Goal: Information Seeking & Learning: Learn about a topic

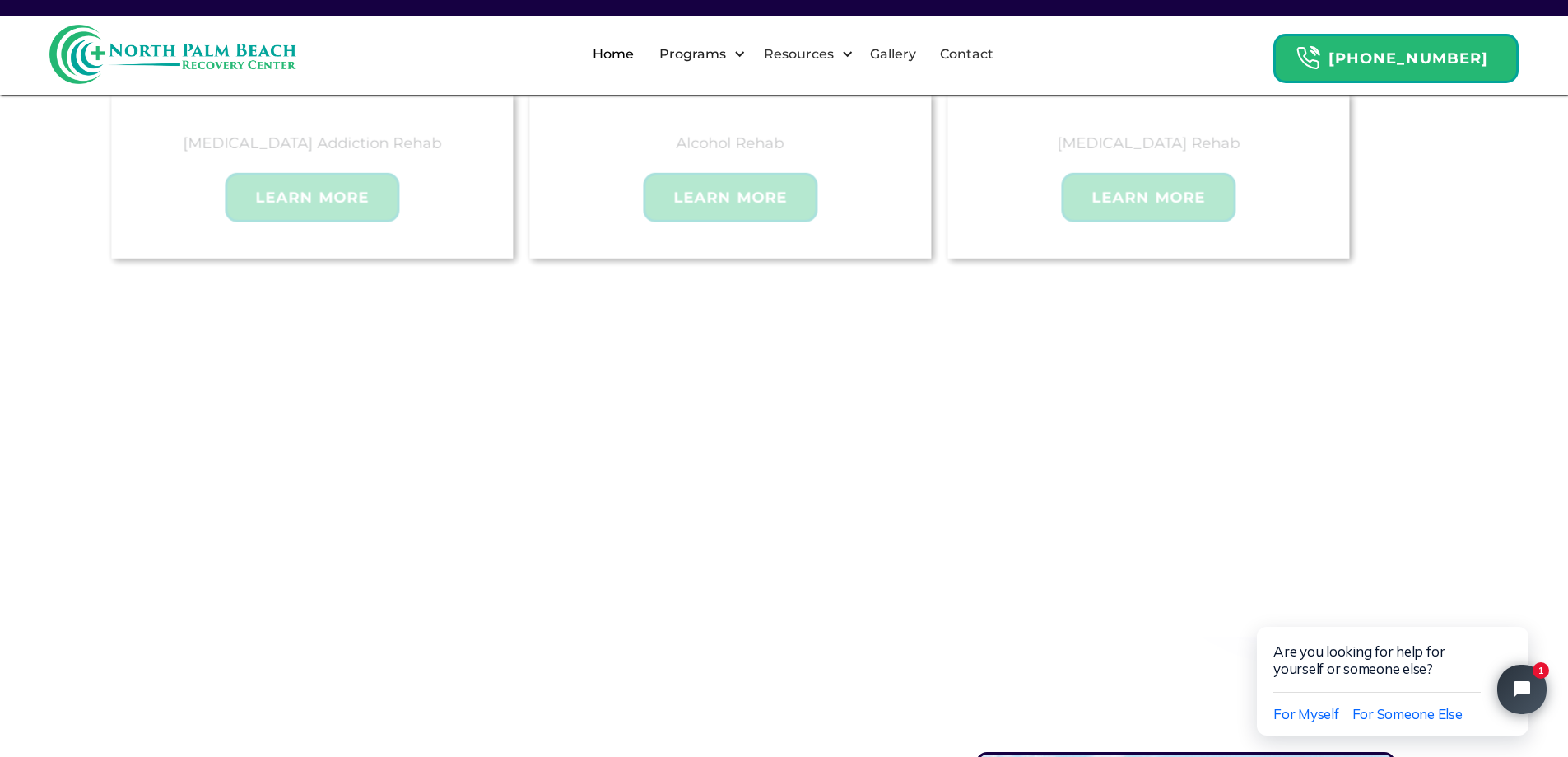
scroll to position [1153, 0]
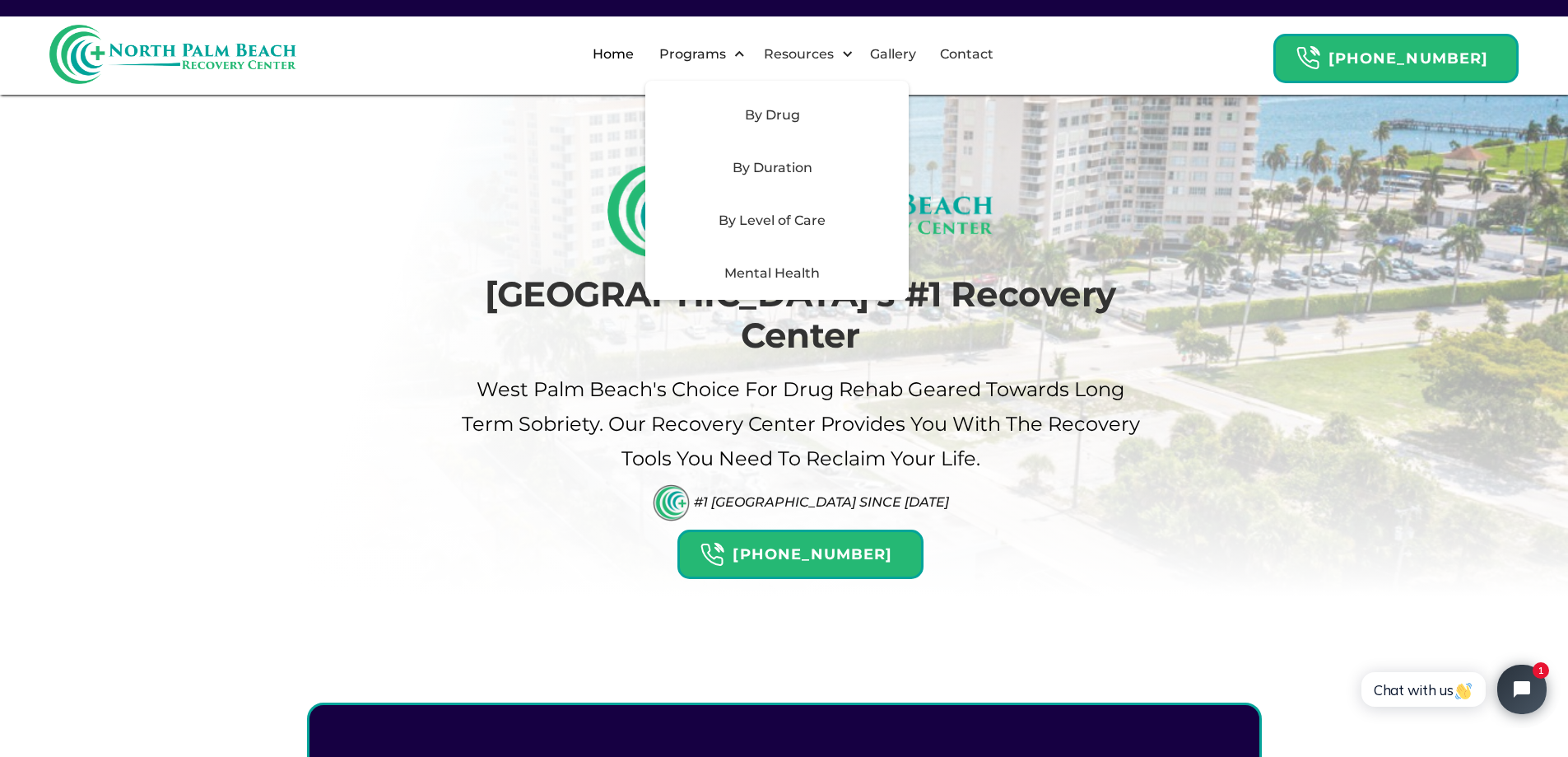
click at [803, 212] on div "By Level of Care" at bounding box center [772, 220] width 234 height 20
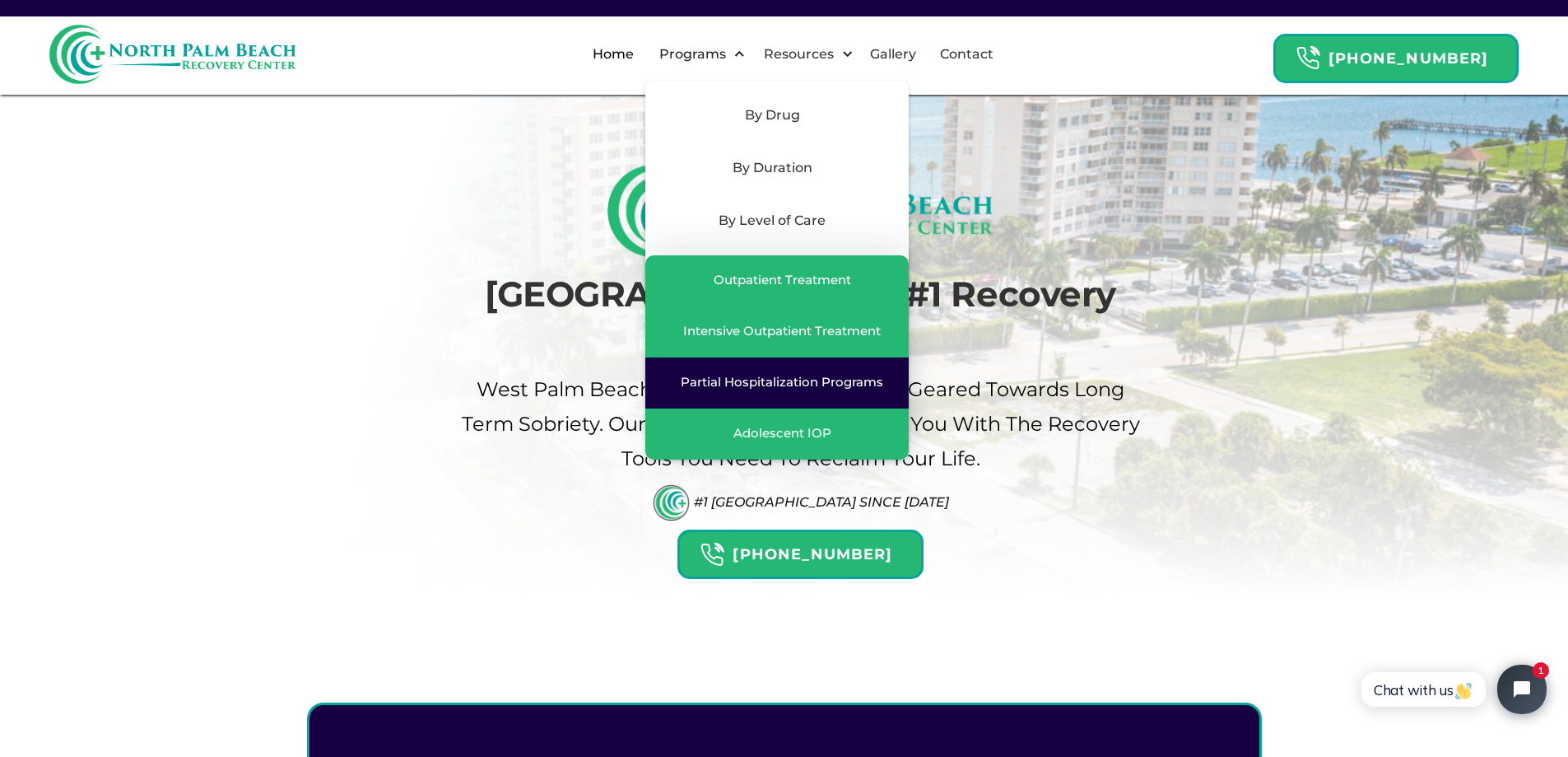
click at [790, 395] on link "Partial Hospitalization Programs" at bounding box center [777, 383] width 264 height 51
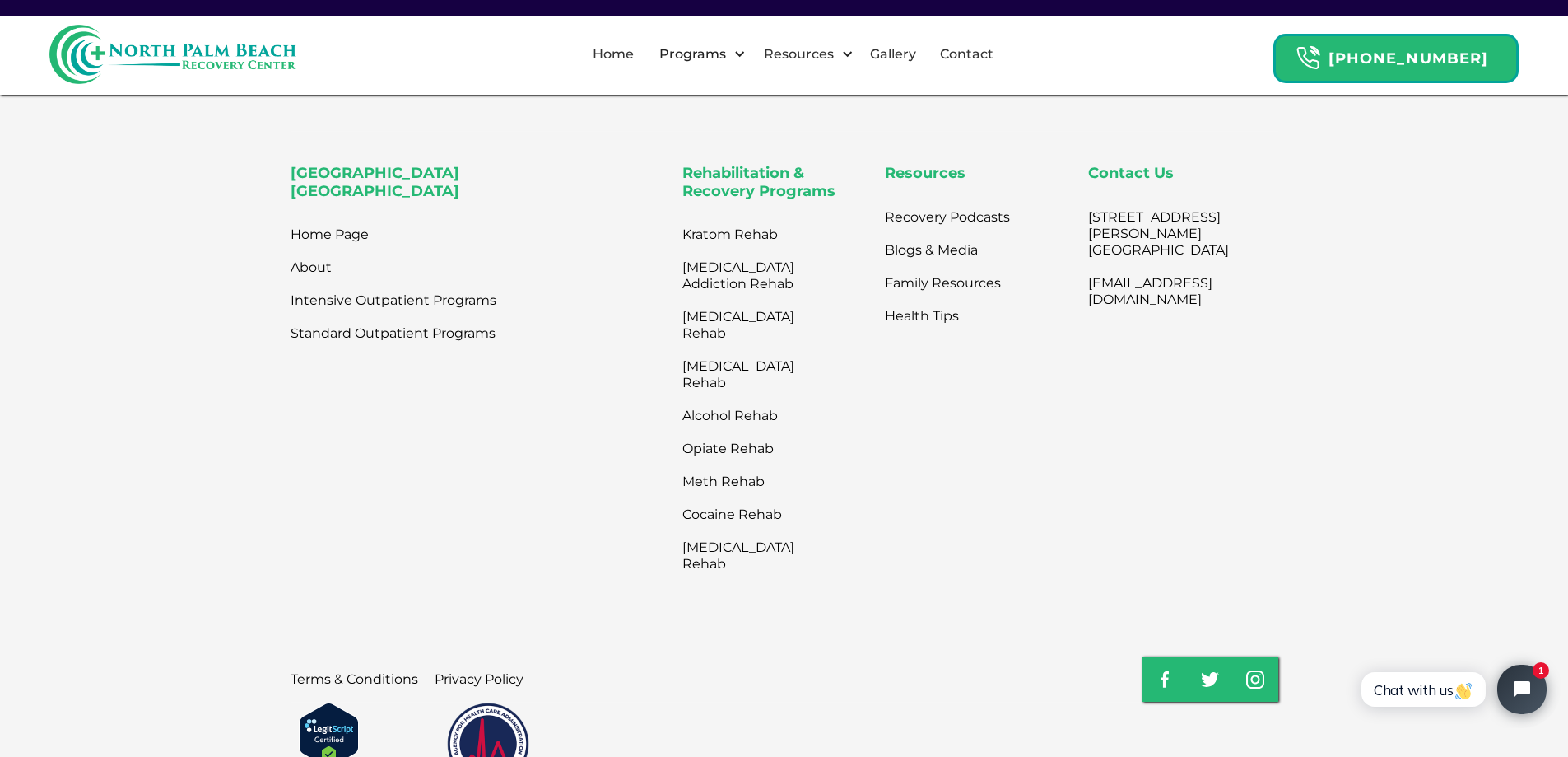
scroll to position [5518, 0]
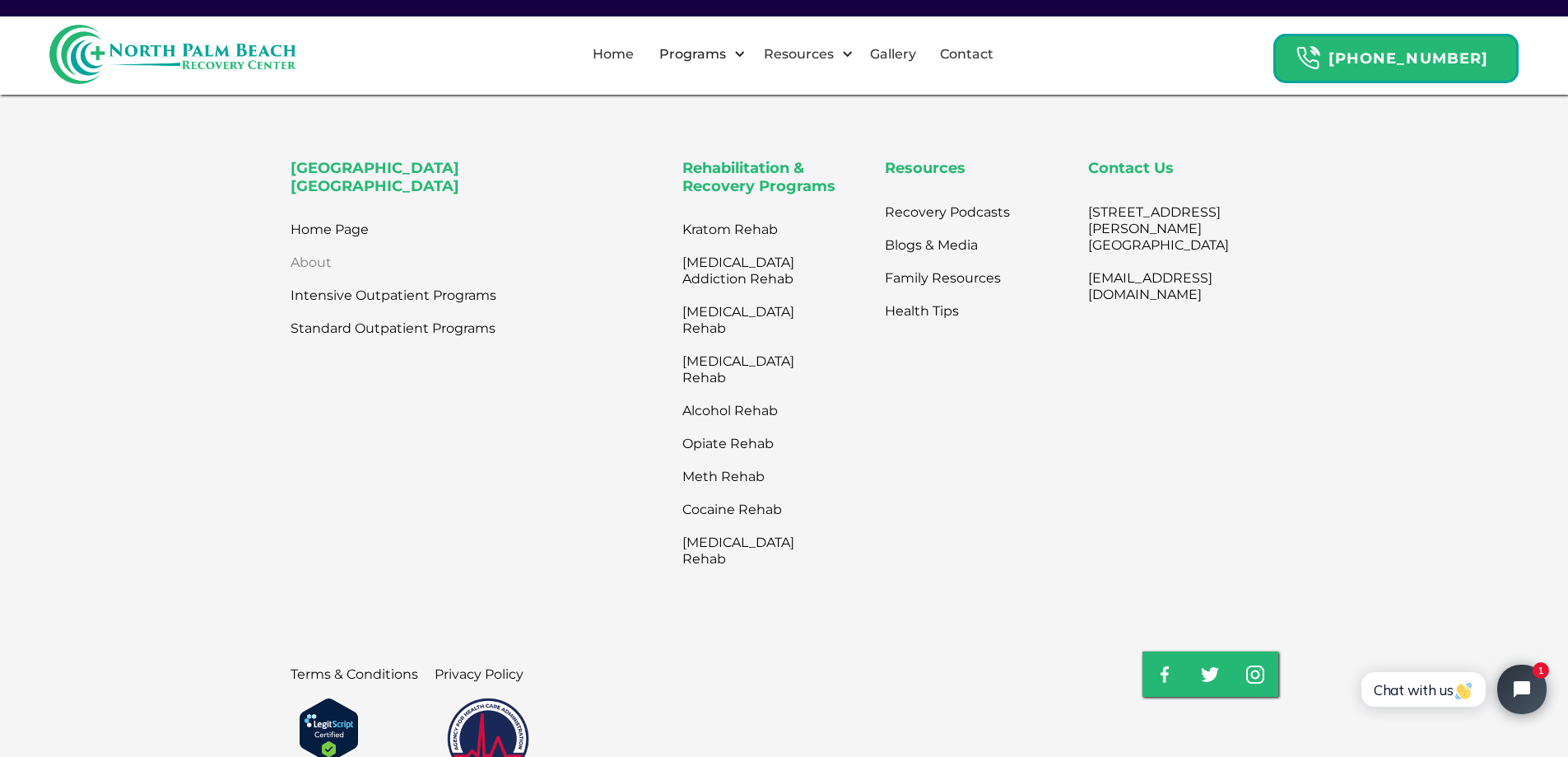
click at [319, 247] on link "About" at bounding box center [310, 263] width 41 height 33
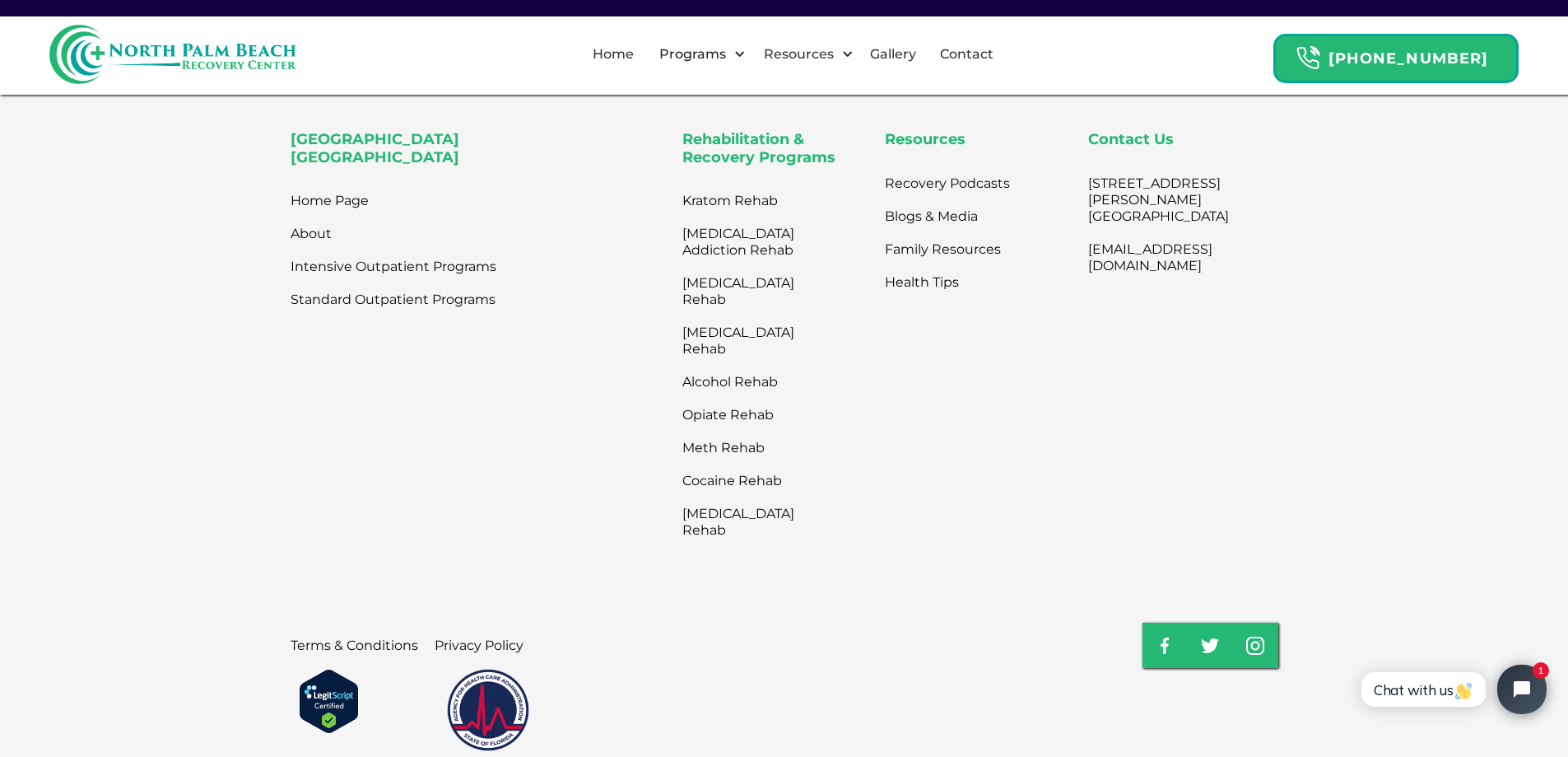
scroll to position [3838, 0]
